Goal: Task Accomplishment & Management: Use online tool/utility

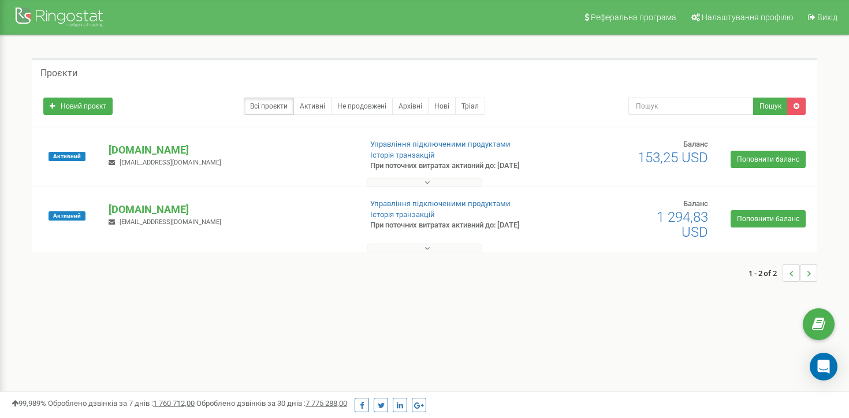
click at [142, 210] on p "[DOMAIN_NAME]" at bounding box center [230, 209] width 243 height 15
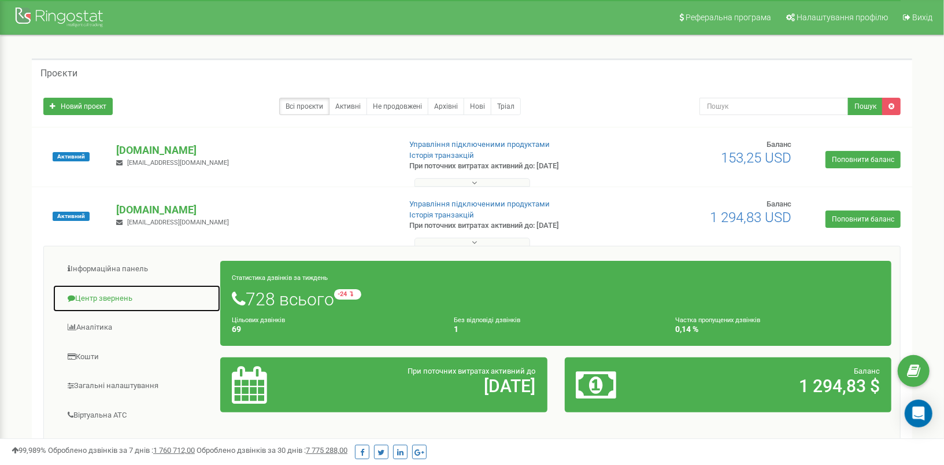
click at [113, 295] on link "Центр звернень" at bounding box center [137, 298] width 168 height 28
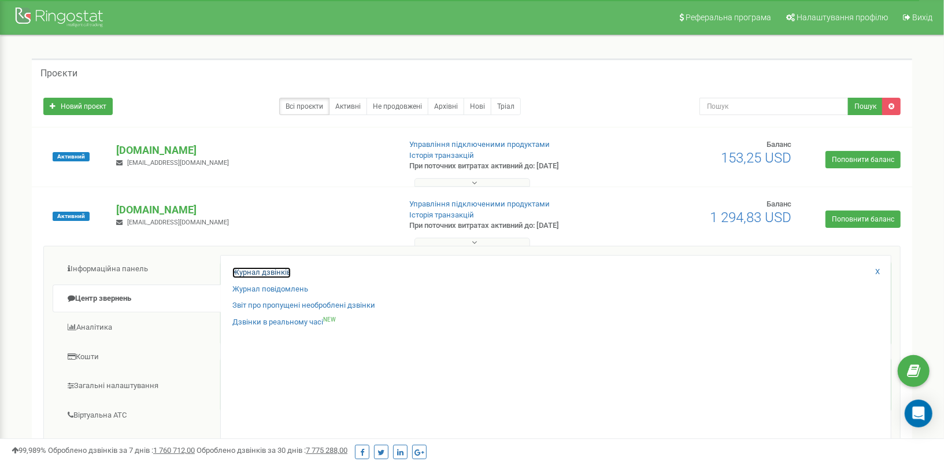
click at [279, 270] on link "Журнал дзвінків" at bounding box center [261, 272] width 58 height 11
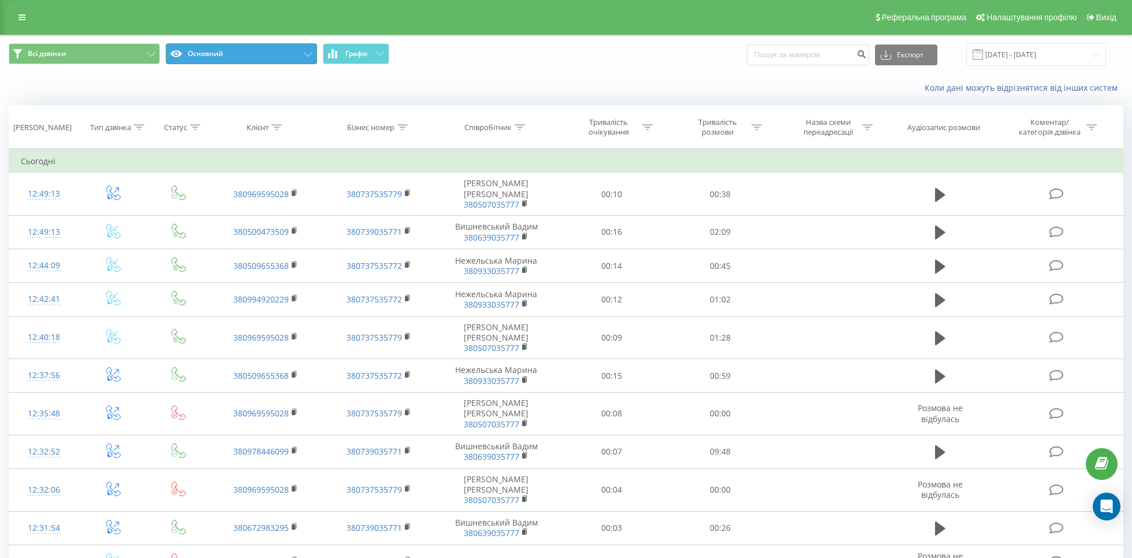
click at [300, 54] on button "Основний" at bounding box center [241, 53] width 151 height 21
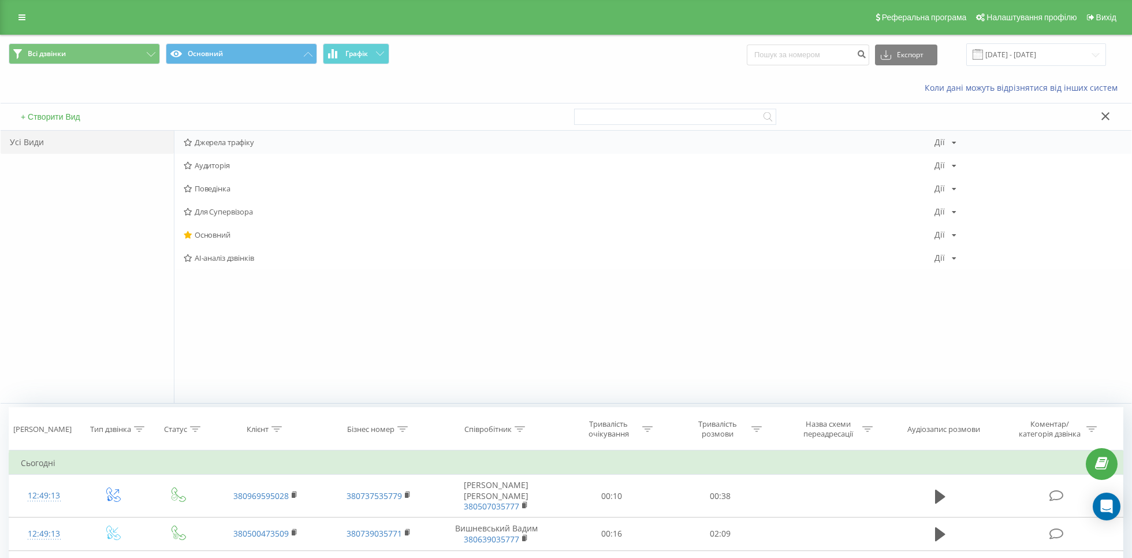
click at [260, 146] on div "Джерела трафіку Дії Редагувати Копіювати Видалити За замовчуванням Поділитися" at bounding box center [652, 142] width 957 height 23
click at [270, 139] on span "Джерела трафіку" at bounding box center [559, 142] width 751 height 8
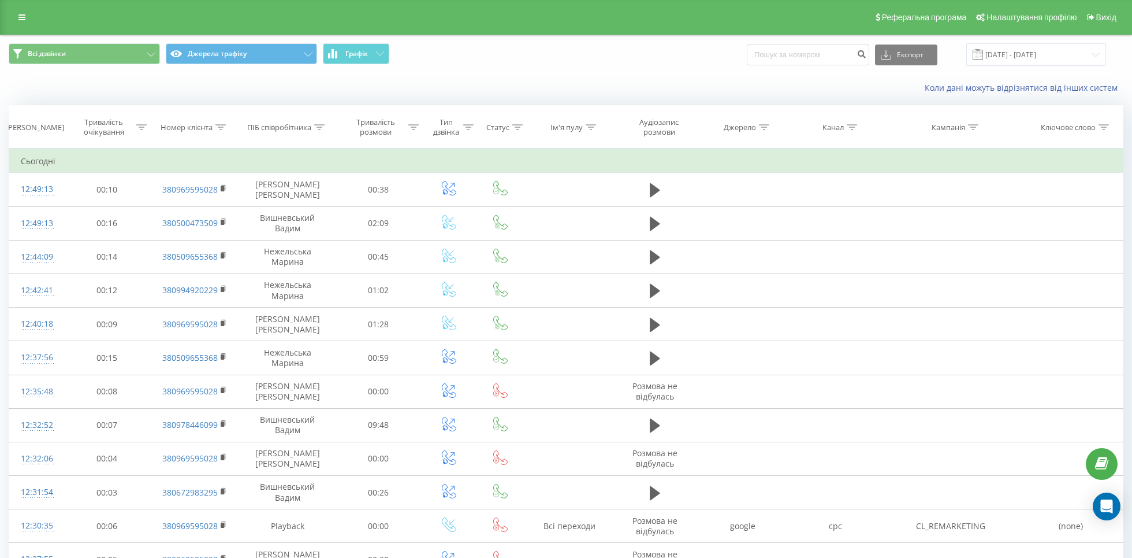
click at [850, 124] on icon at bounding box center [852, 127] width 10 height 6
click at [845, 211] on input "text" at bounding box center [836, 210] width 102 height 20
type input "cpc"
click at [860, 232] on span "OK" at bounding box center [860, 233] width 32 height 18
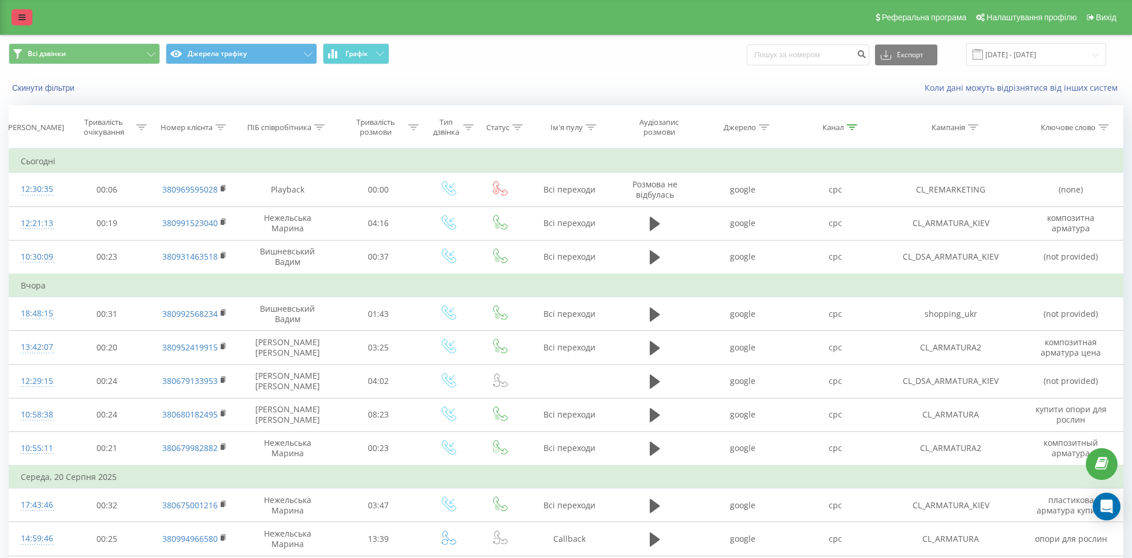
click at [20, 18] on icon at bounding box center [21, 17] width 7 height 8
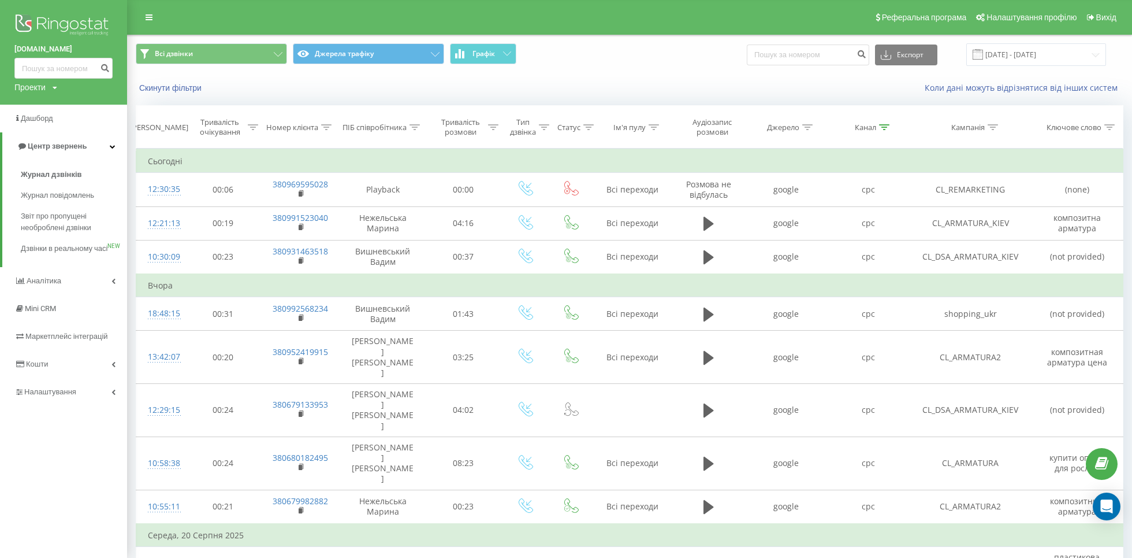
click at [57, 88] on icon at bounding box center [55, 87] width 5 height 7
click at [60, 118] on div "[DOMAIN_NAME]" at bounding box center [52, 127] width 75 height 22
click at [54, 83] on div "Проекти polyex.in.ua finebud.com.ua" at bounding box center [35, 87] width 43 height 12
click at [51, 122] on link "[DOMAIN_NAME]" at bounding box center [52, 126] width 56 height 9
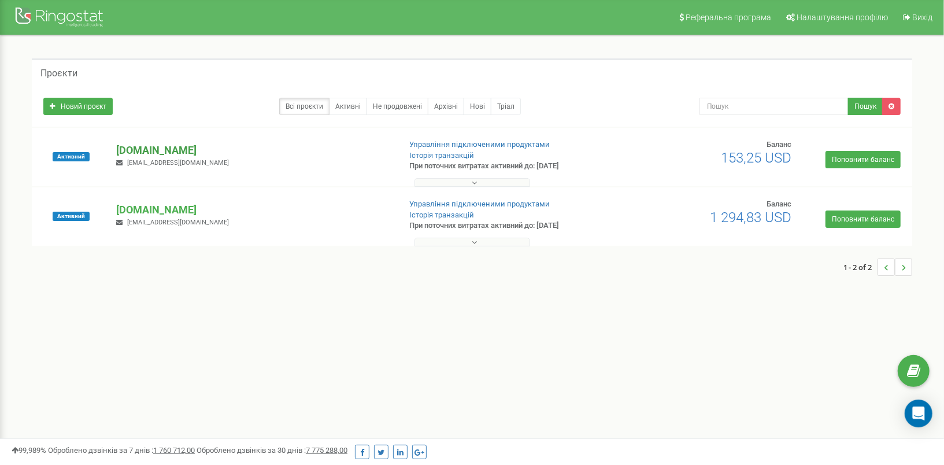
click at [151, 147] on p "[DOMAIN_NAME]" at bounding box center [253, 150] width 274 height 15
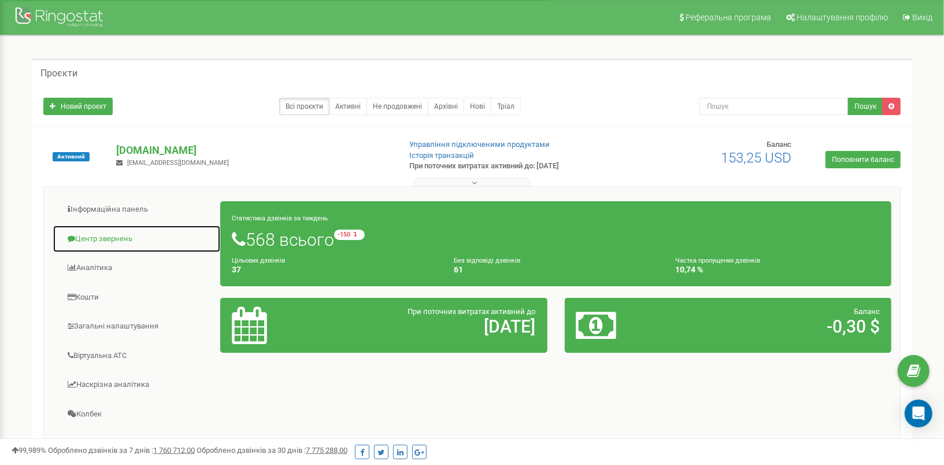
click at [115, 237] on link "Центр звернень" at bounding box center [137, 239] width 168 height 28
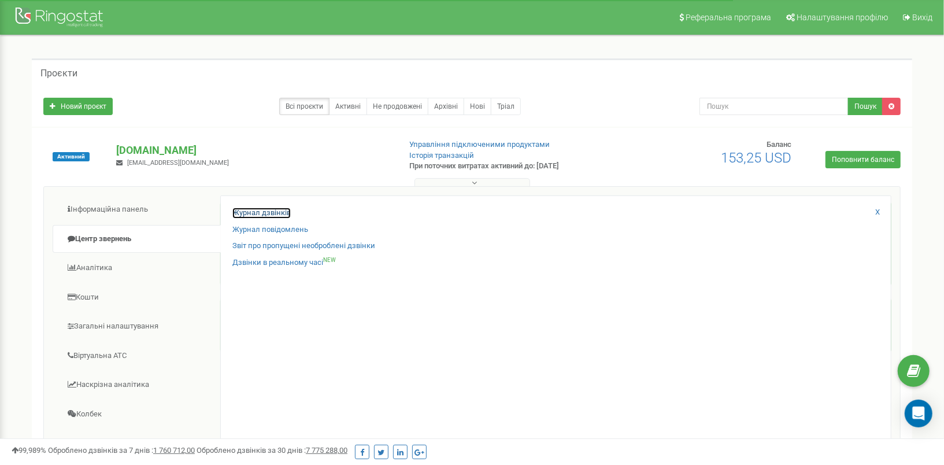
click at [272, 211] on link "Журнал дзвінків" at bounding box center [261, 212] width 58 height 11
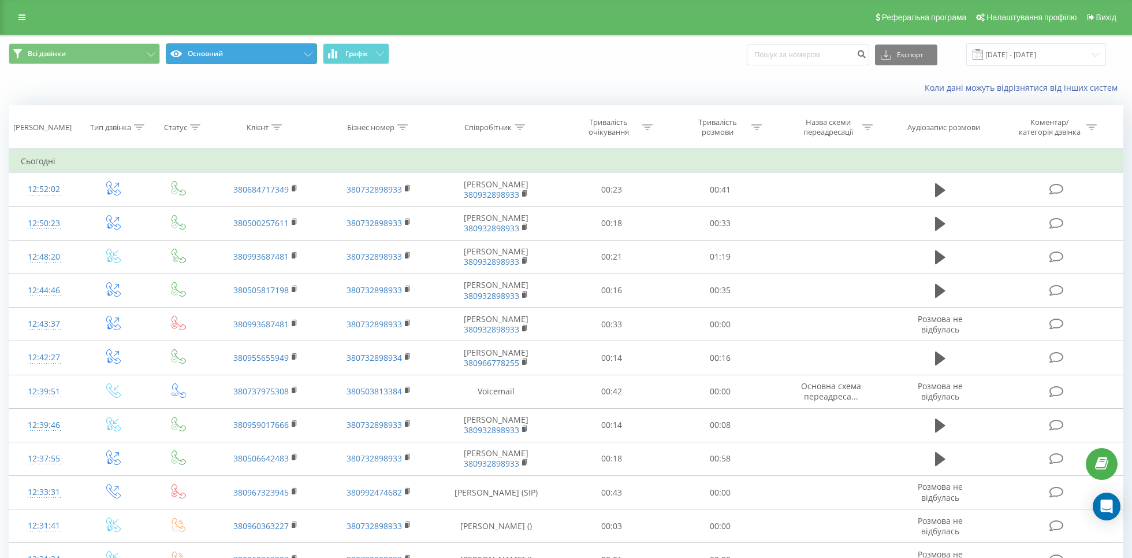
click at [306, 56] on icon at bounding box center [308, 54] width 9 height 5
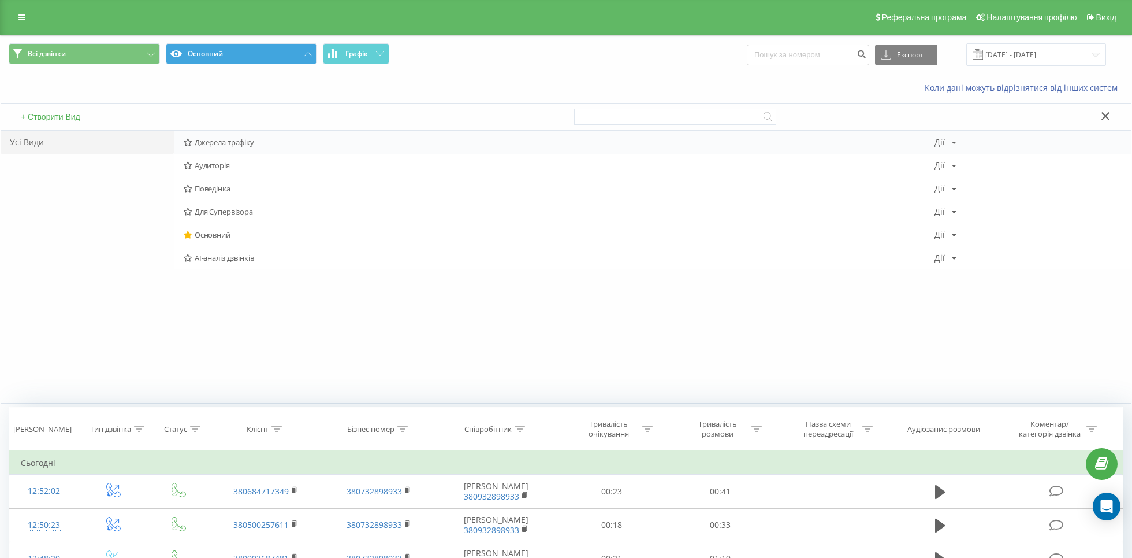
click at [248, 151] on div "Джерела трафіку Дії Редагувати Копіювати Видалити За замовчуванням Поділитися" at bounding box center [652, 142] width 957 height 23
click at [246, 138] on span "Джерела трафіку" at bounding box center [559, 142] width 751 height 8
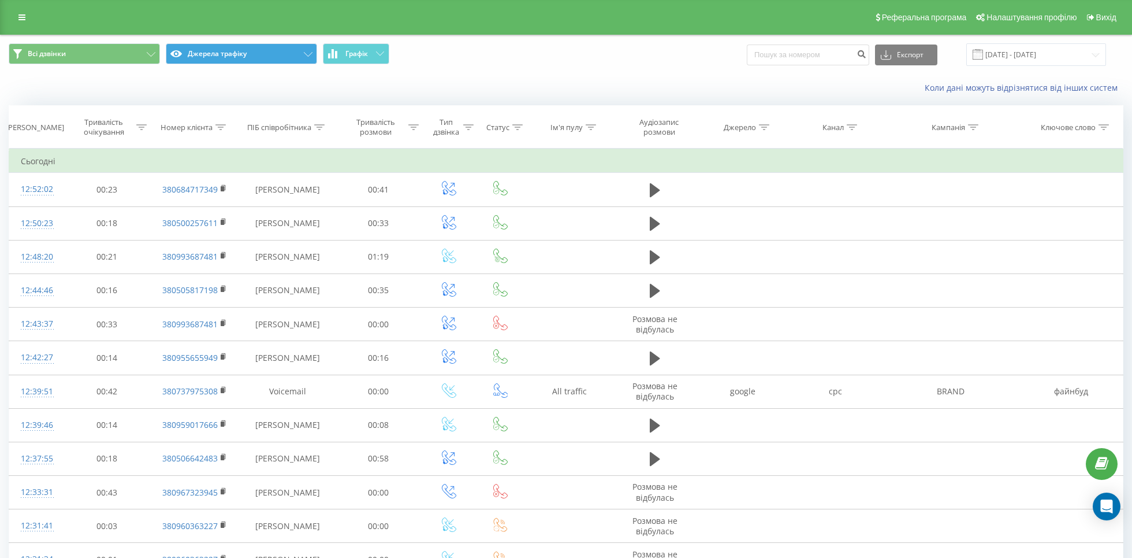
click at [851, 128] on icon at bounding box center [852, 127] width 10 height 6
click at [843, 210] on input "text" at bounding box center [836, 210] width 102 height 20
type input "cpc"
click at [858, 236] on span "OK" at bounding box center [860, 233] width 32 height 18
